Goal: Task Accomplishment & Management: Use online tool/utility

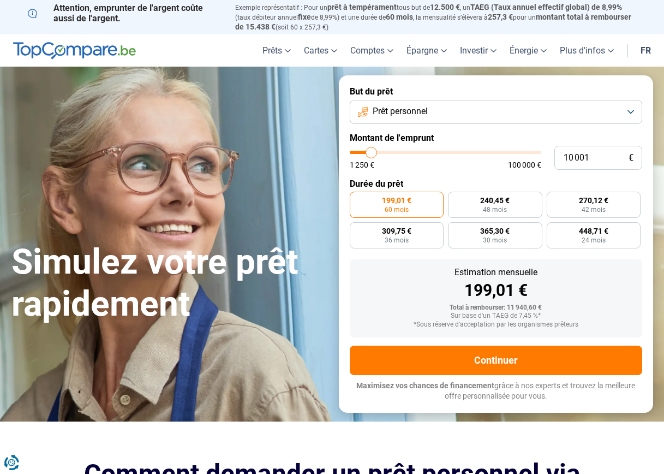
click at [627, 113] on button "Prêt personnel" at bounding box center [496, 112] width 293 height 24
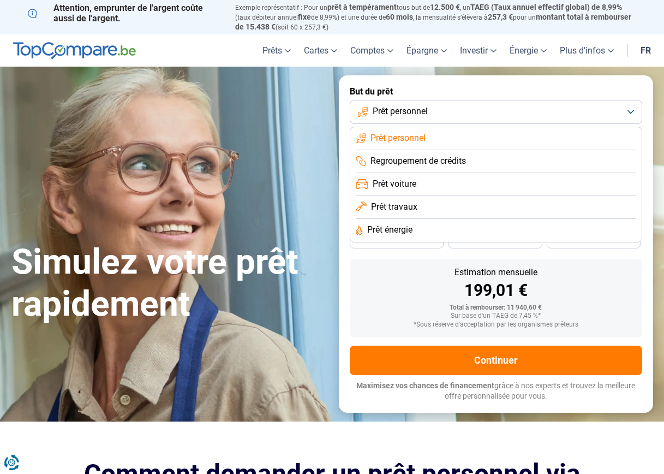
click at [458, 162] on span "Regroupement de crédits" at bounding box center [419, 161] width 96 height 12
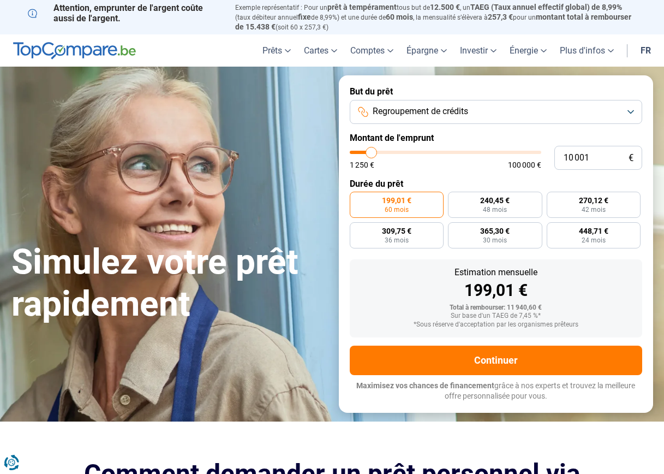
click at [634, 109] on button "Regroupement de crédits" at bounding box center [496, 112] width 293 height 24
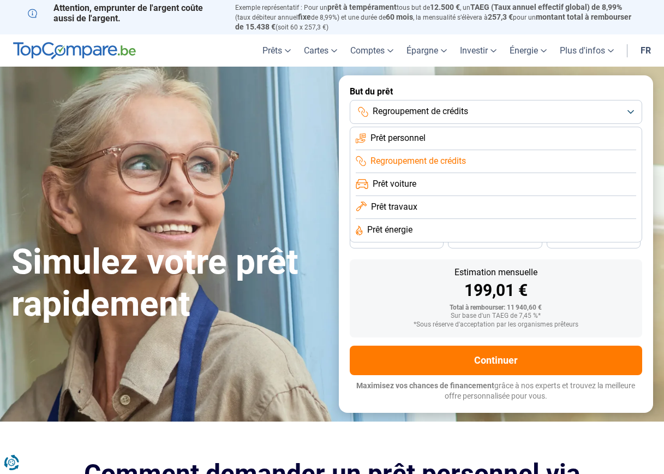
click at [437, 117] on button "Regroupement de crédits" at bounding box center [496, 112] width 293 height 24
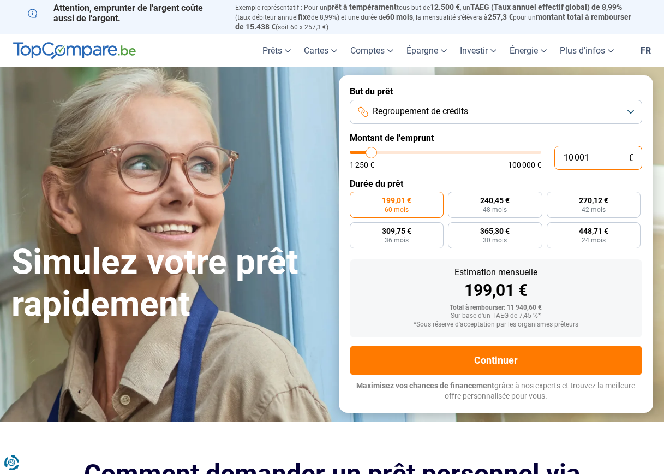
drag, startPoint x: 594, startPoint y: 157, endPoint x: 550, endPoint y: 151, distance: 44.6
click at [550, 151] on div "10 001 € 1 250 € 100 000 €" at bounding box center [496, 158] width 293 height 24
type input "4"
type input "1250"
type input "40"
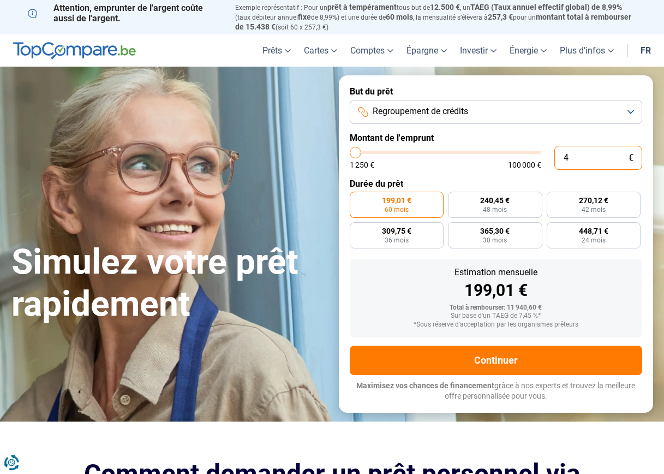
type input "1250"
type input "400"
type input "1250"
type input "4 000"
type input "4000"
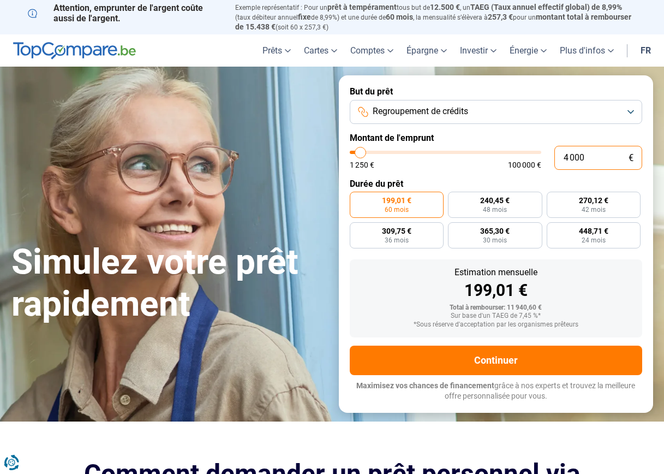
type input "40 000"
type input "40000"
radio input "false"
type input "40 000"
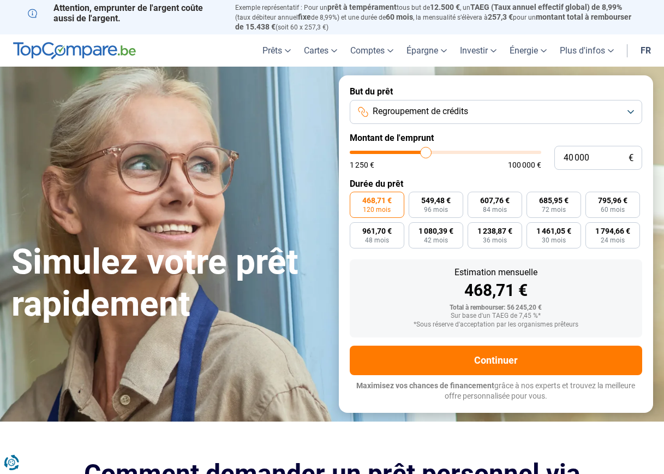
click at [464, 172] on form "But du prêt Regroupement de crédits Montant de l'emprunt 40 000 € 1 250 € 100 0…" at bounding box center [496, 243] width 314 height 337
